Goal: Information Seeking & Learning: Find specific page/section

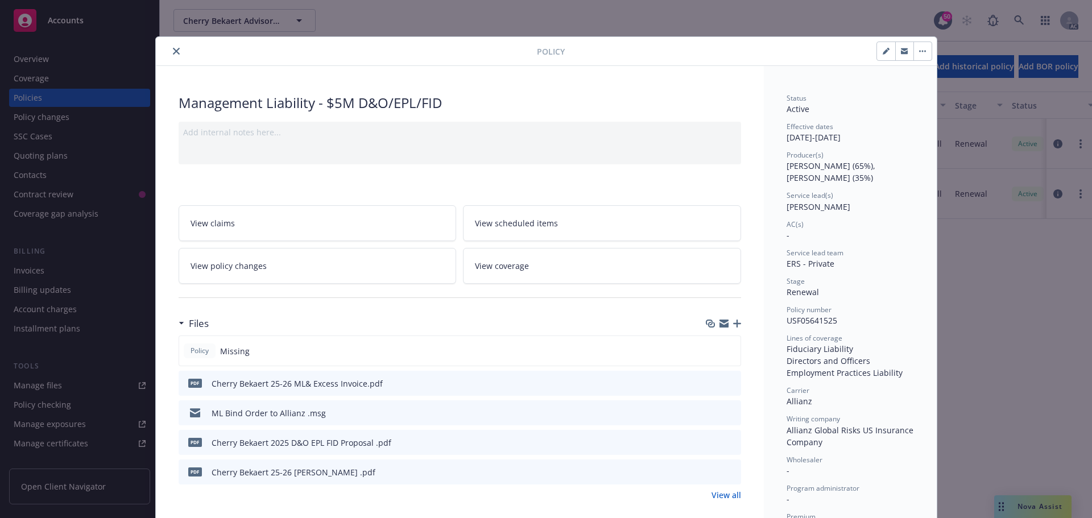
scroll to position [34, 0]
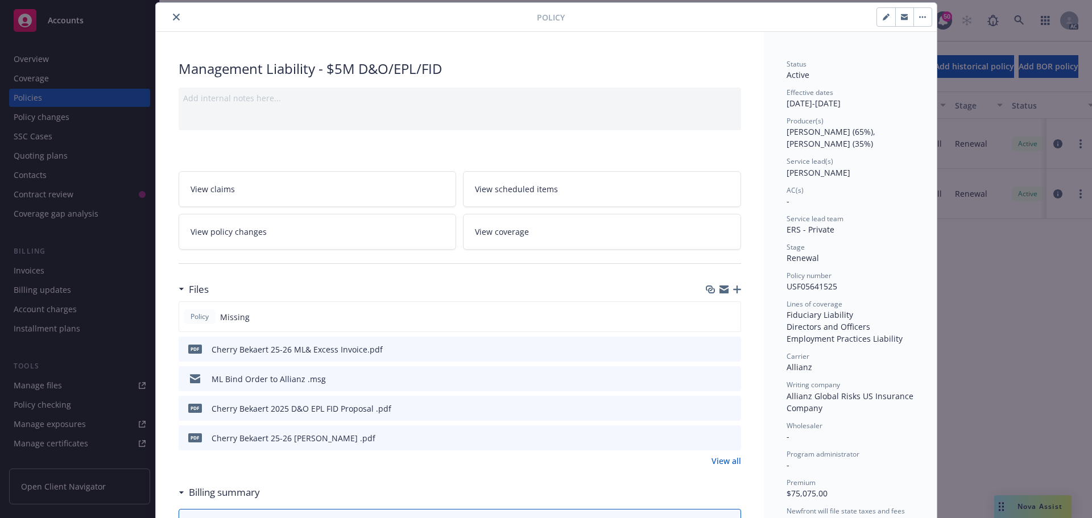
click at [175, 20] on button "close" at bounding box center [177, 17] width 14 height 14
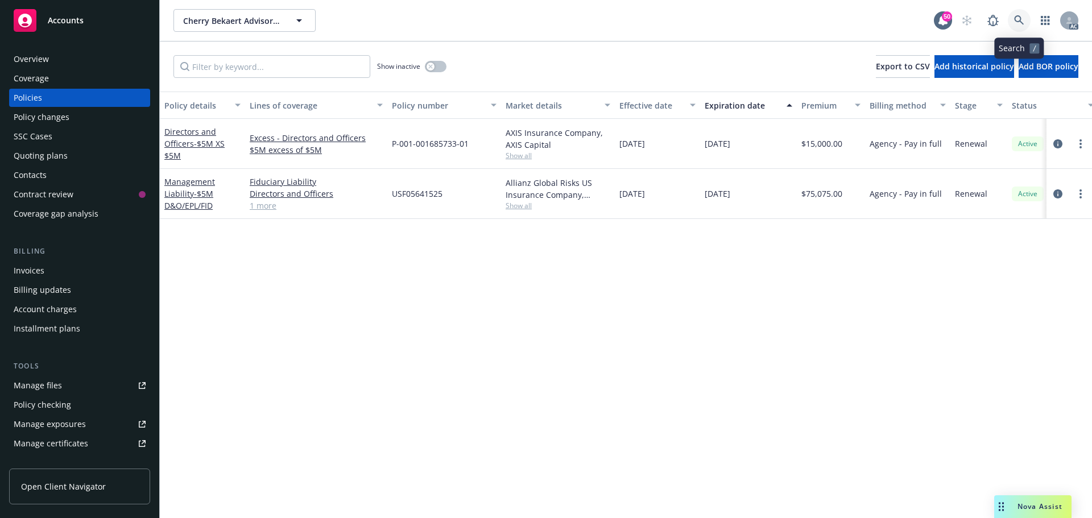
click at [1023, 24] on icon at bounding box center [1020, 20] width 10 height 10
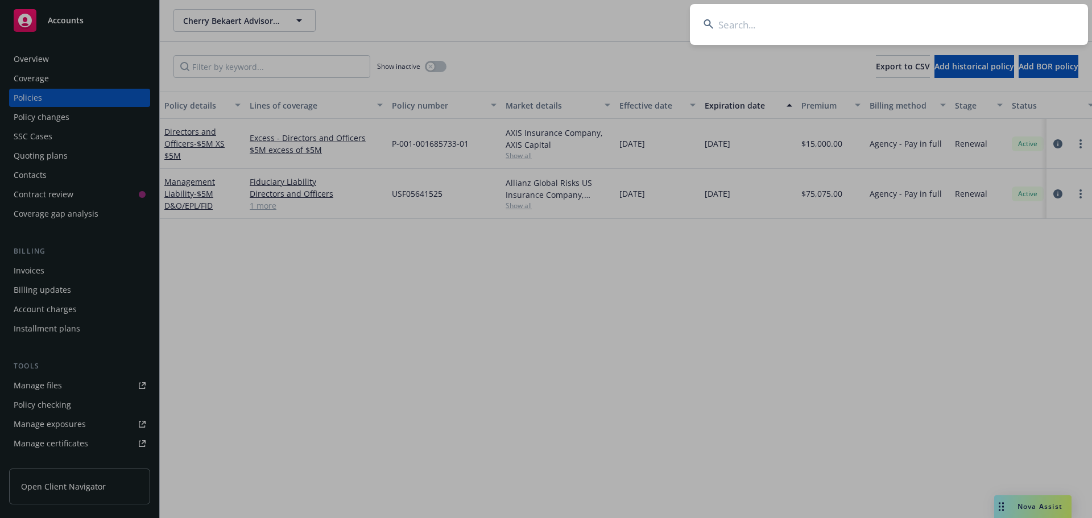
type input "c"
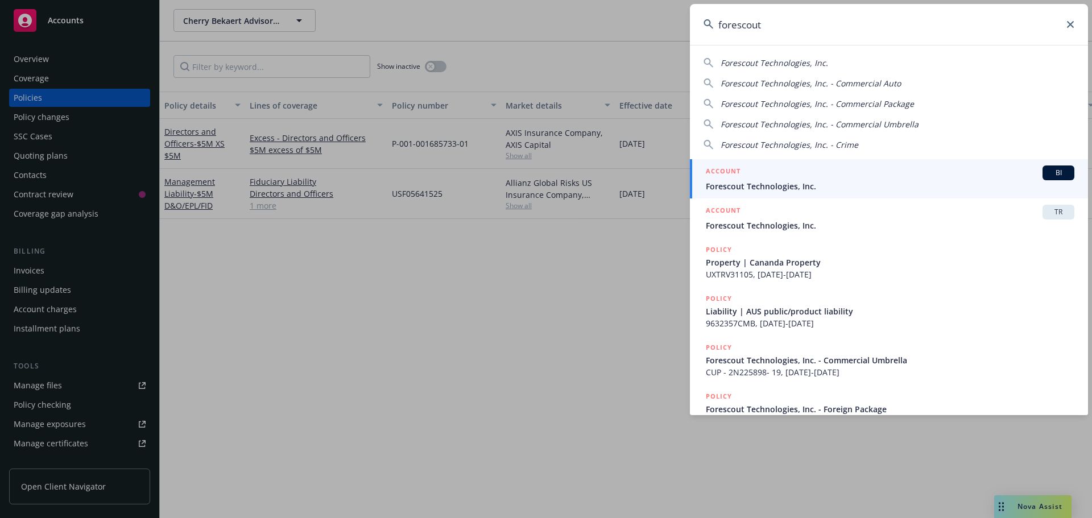
type input "forescout"
click at [1048, 173] on span "BI" at bounding box center [1059, 173] width 23 height 10
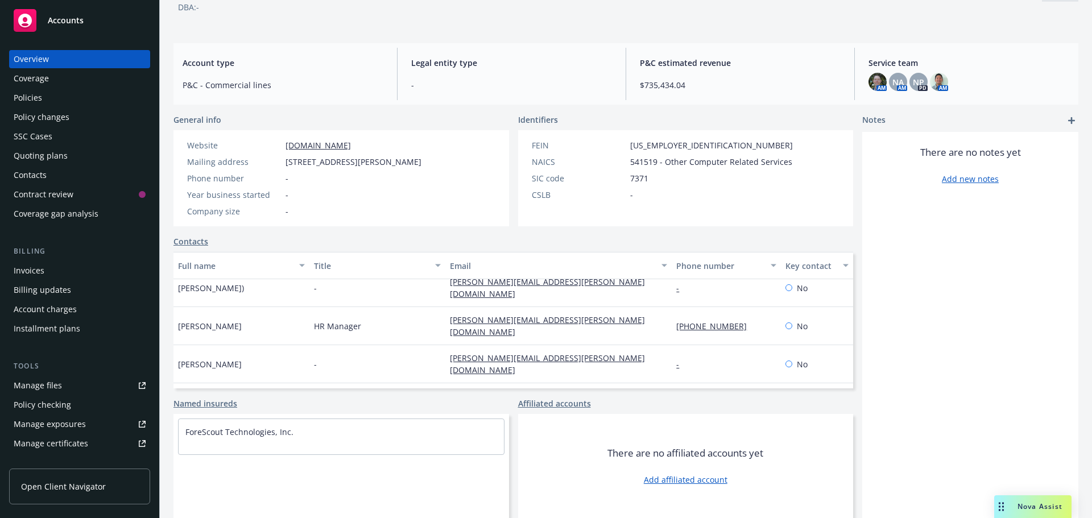
scroll to position [191, 0]
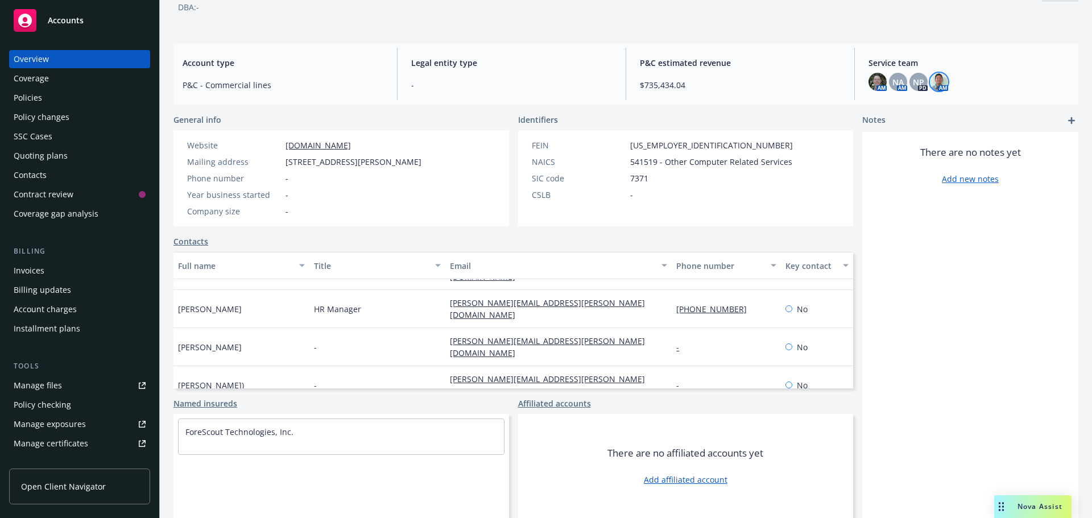
click at [930, 79] on img at bounding box center [939, 82] width 18 height 18
click at [913, 80] on span "NP" at bounding box center [918, 82] width 11 height 12
click at [874, 82] on img at bounding box center [878, 82] width 18 height 18
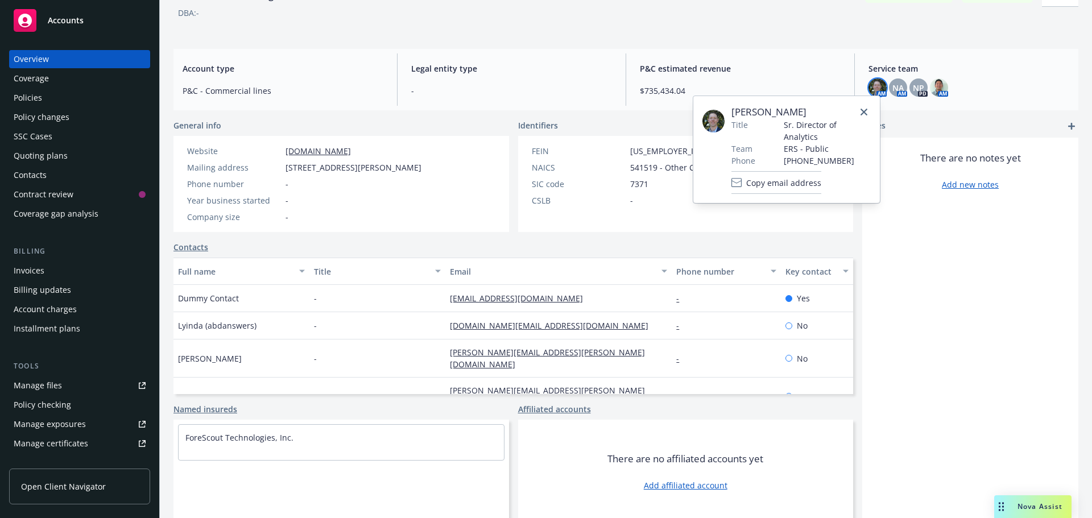
scroll to position [77, 0]
